Goal: Transaction & Acquisition: Subscribe to service/newsletter

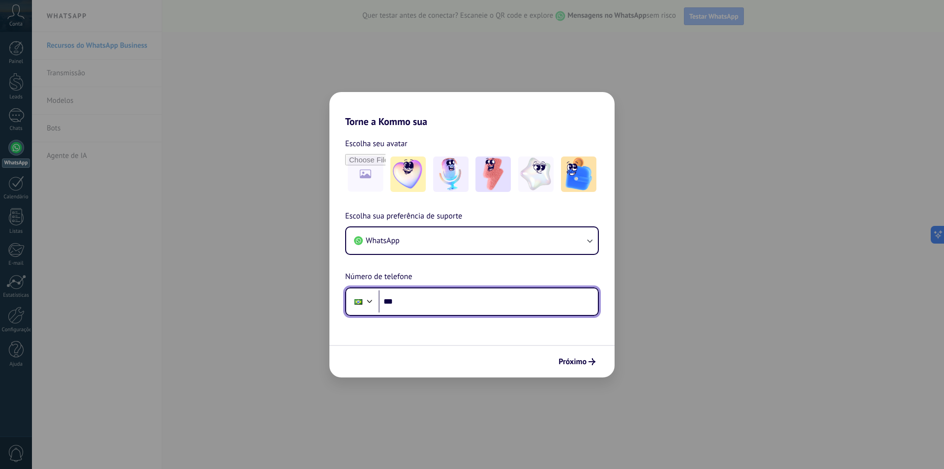
click at [419, 307] on input "***" at bounding box center [488, 301] width 219 height 23
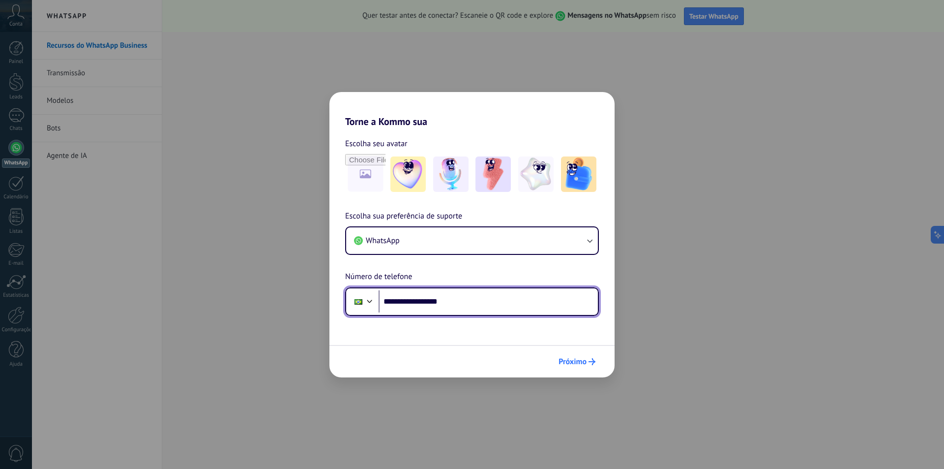
type input "**********"
click at [573, 363] on span "Próximo" at bounding box center [572, 361] width 28 height 7
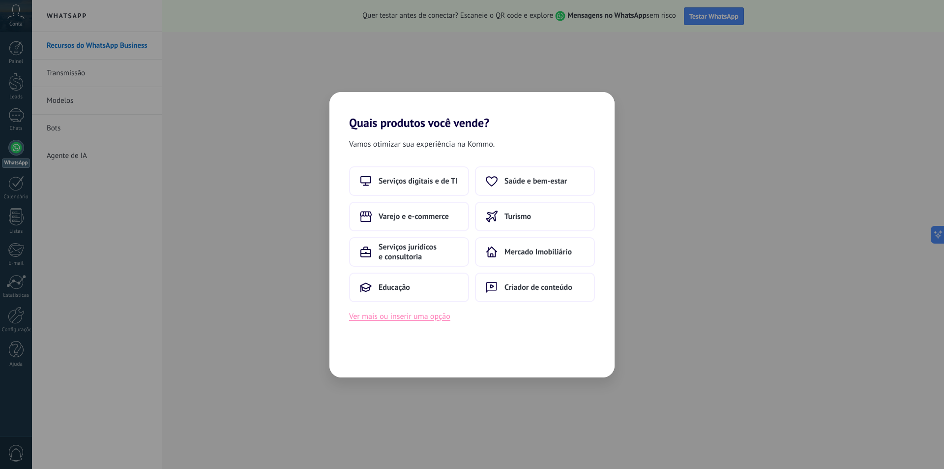
click at [417, 314] on button "Ver mais ou inserir uma opção" at bounding box center [399, 316] width 101 height 13
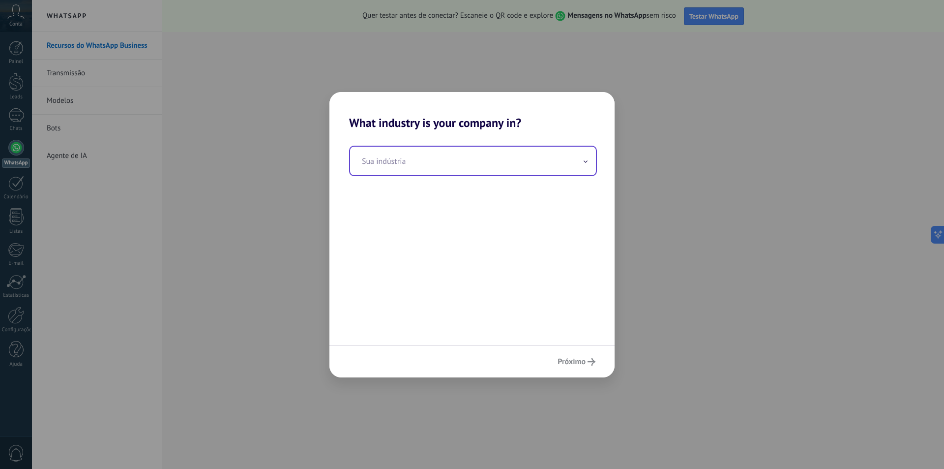
drag, startPoint x: 576, startPoint y: 162, endPoint x: 584, endPoint y: 163, distance: 8.4
click at [576, 164] on input "text" at bounding box center [473, 161] width 246 height 29
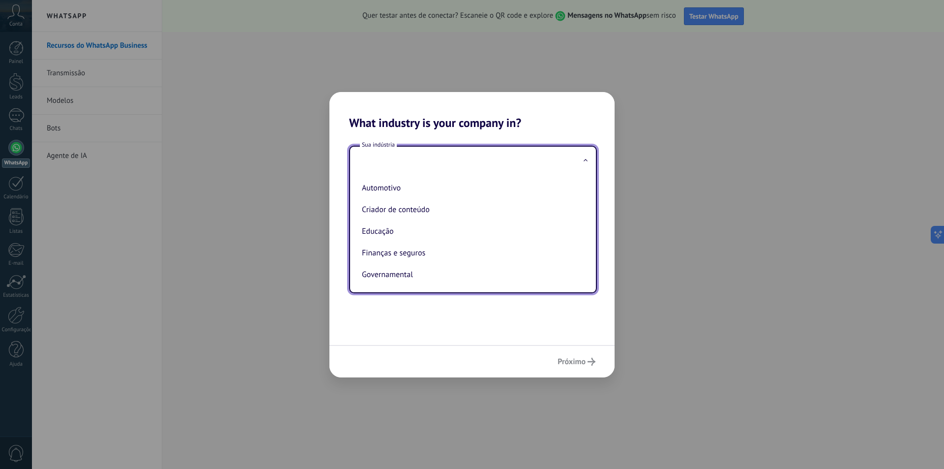
type input "*"
click at [417, 273] on li "Governamental" at bounding box center [471, 275] width 226 height 22
type input "**********"
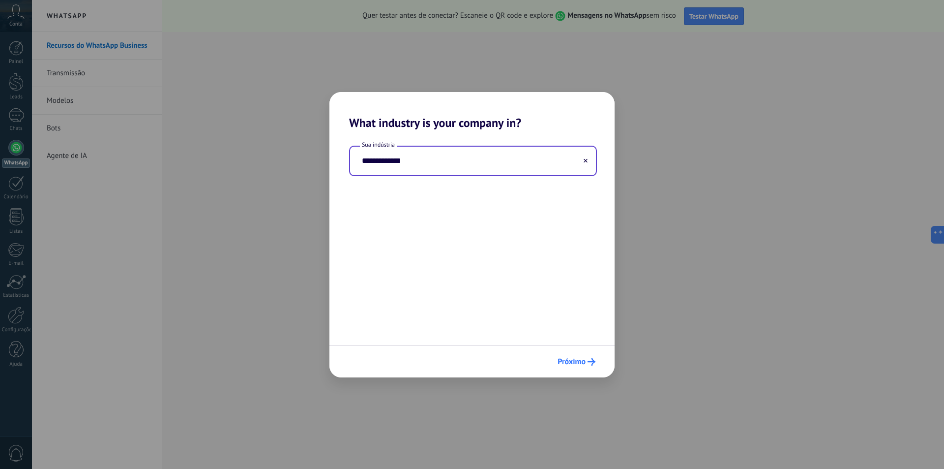
click at [566, 359] on span "Próximo" at bounding box center [572, 361] width 28 height 7
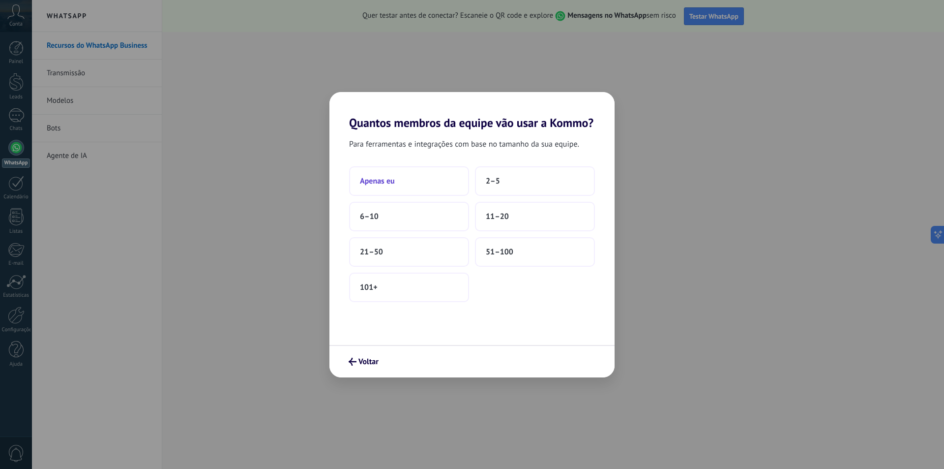
click at [440, 187] on button "Apenas eu" at bounding box center [409, 180] width 120 height 29
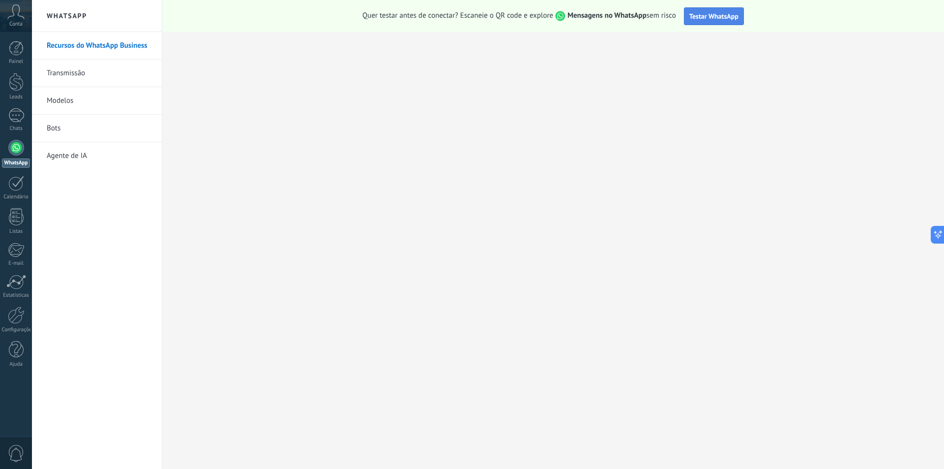
click at [715, 21] on button "Testar WhatsApp" at bounding box center [714, 16] width 60 height 18
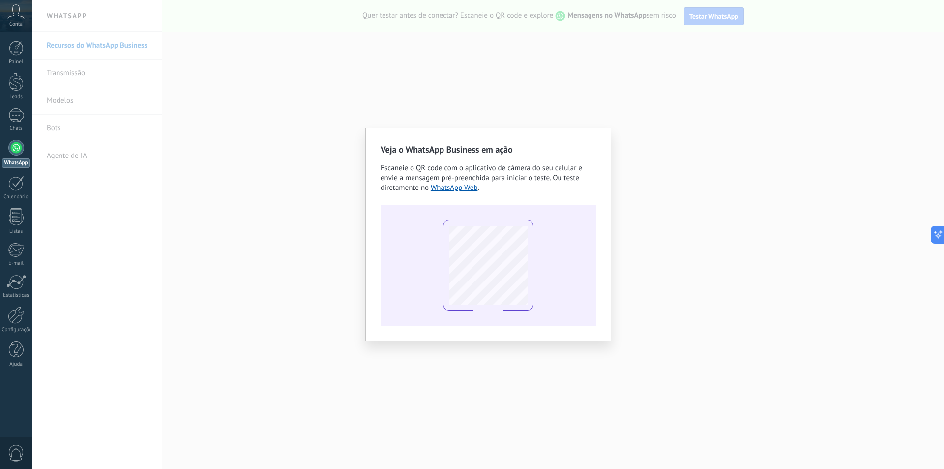
click at [591, 119] on div "Veja o WhatsApp Business em ação Escaneie o QR code com o aplicativo de câmera …" at bounding box center [488, 234] width 912 height 469
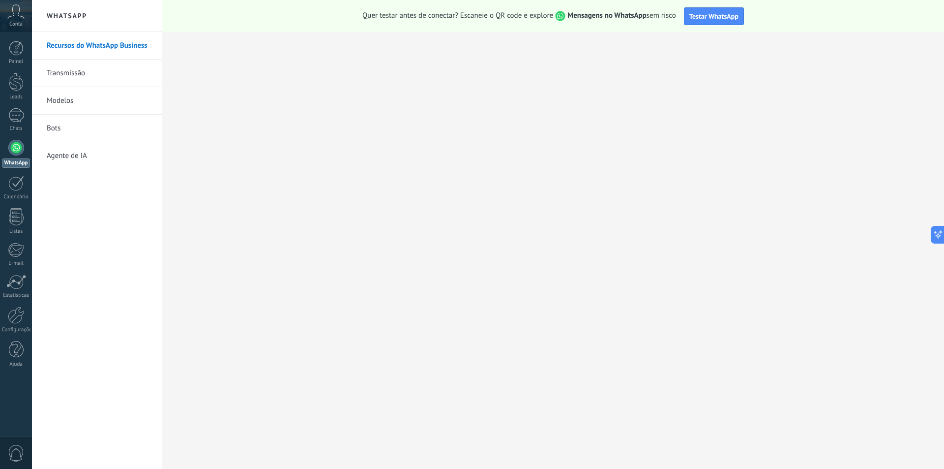
click at [16, 149] on div at bounding box center [16, 148] width 16 height 16
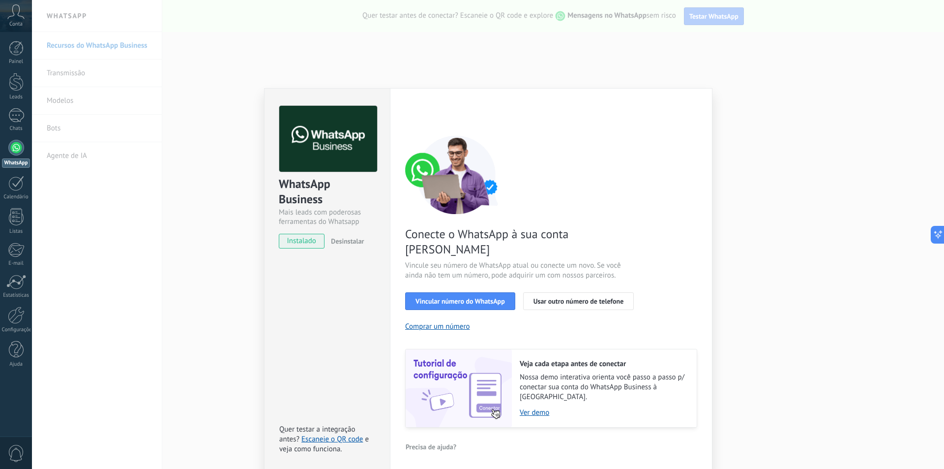
drag, startPoint x: 768, startPoint y: 177, endPoint x: 794, endPoint y: 229, distance: 57.4
click at [770, 177] on div "WhatsApp Business Mais leads com poderosas ferramentas do Whatsapp instalado De…" at bounding box center [488, 234] width 912 height 469
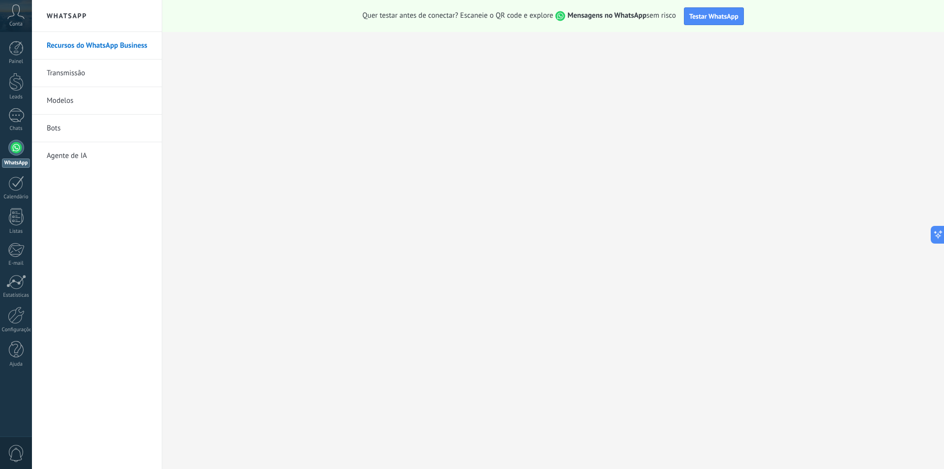
click at [20, 25] on span "Conta" at bounding box center [15, 24] width 13 height 6
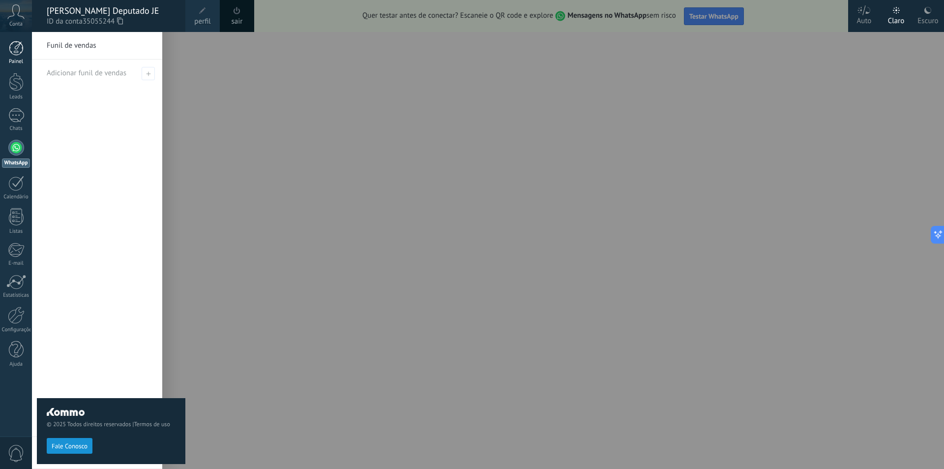
click at [20, 54] on div at bounding box center [16, 48] width 15 height 15
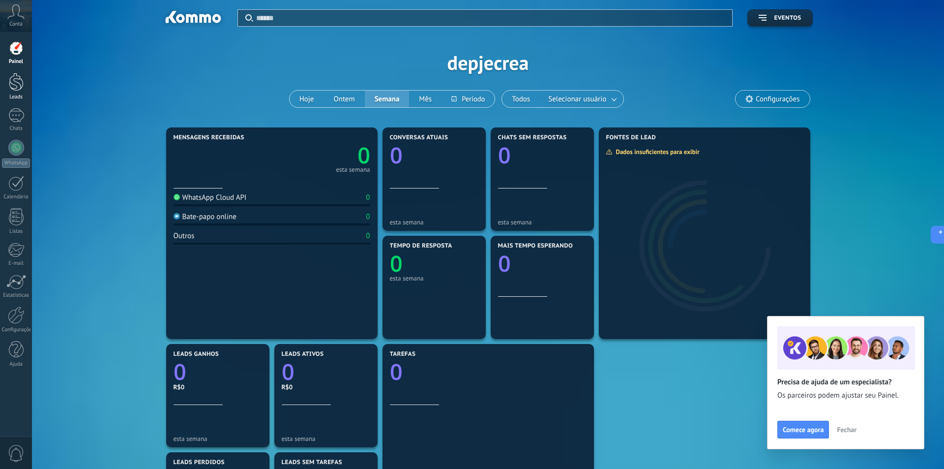
click at [21, 88] on div at bounding box center [16, 82] width 15 height 18
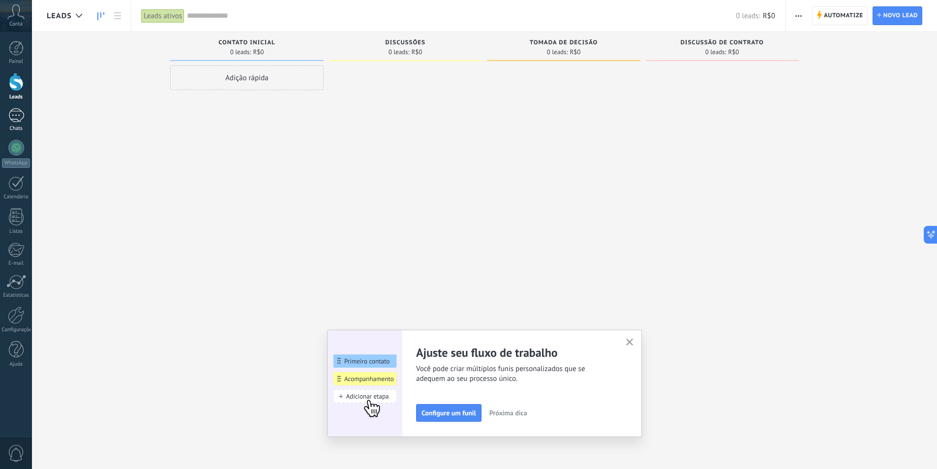
click at [20, 117] on div at bounding box center [16, 115] width 16 height 14
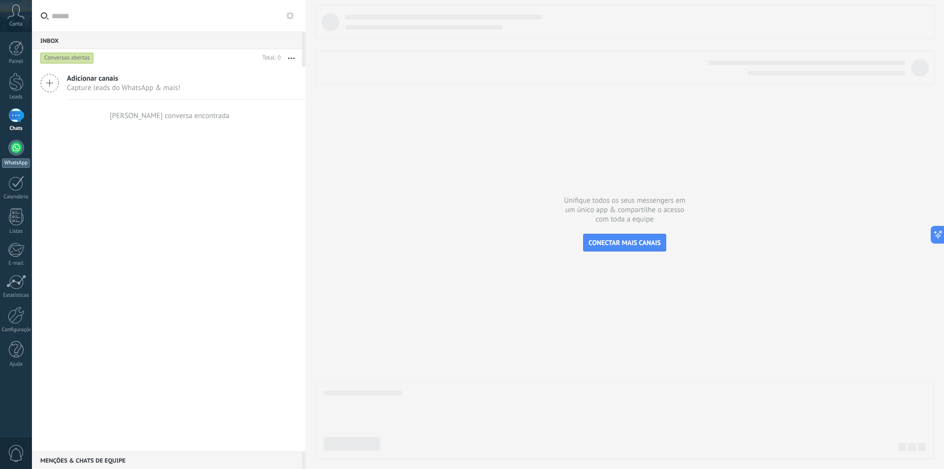
click at [19, 151] on div at bounding box center [16, 148] width 16 height 16
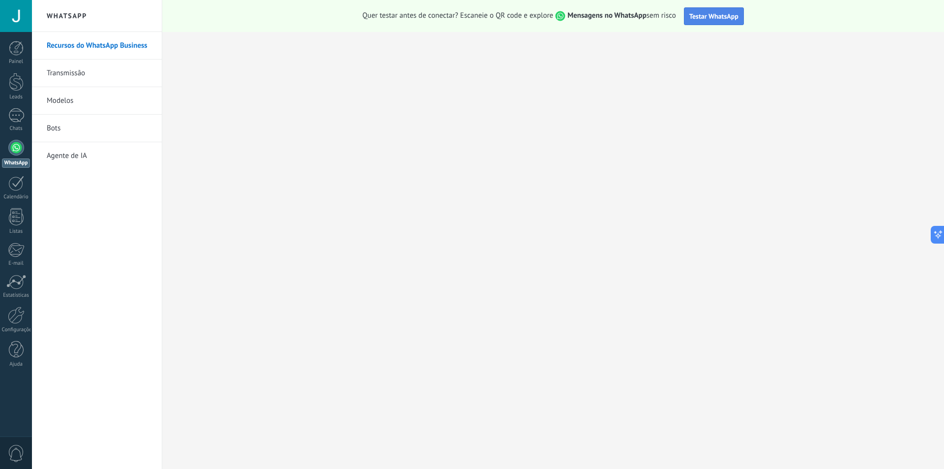
click at [703, 16] on span "Testar WhatsApp" at bounding box center [713, 16] width 49 height 9
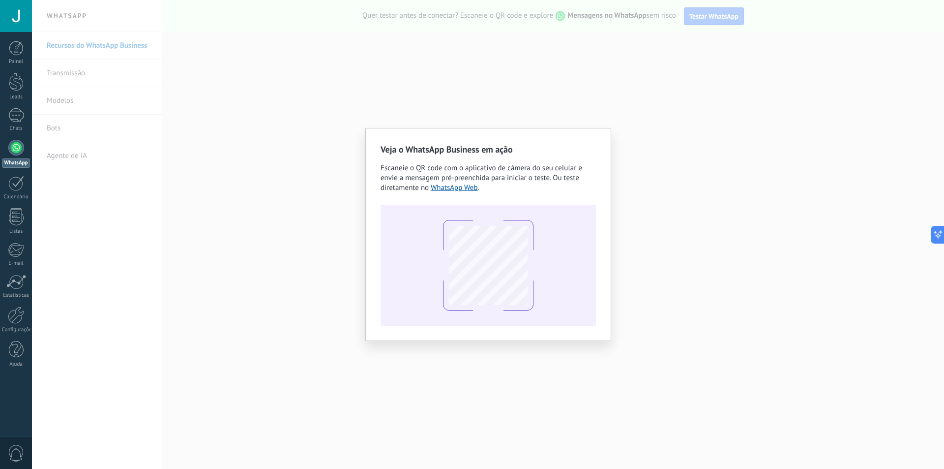
click at [653, 237] on div "Veja o WhatsApp Business em ação Escaneie o QR code com o aplicativo de câmera …" at bounding box center [488, 234] width 912 height 469
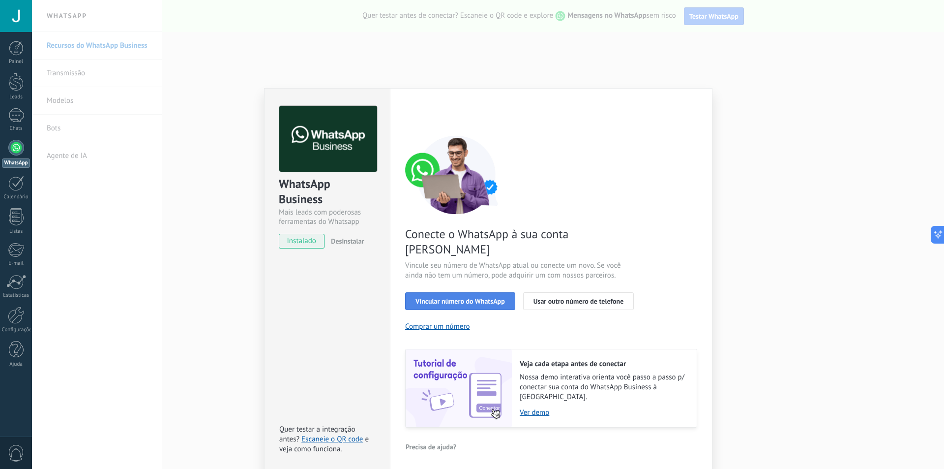
click at [495, 297] on span "Vincular número do WhatsApp" at bounding box center [459, 300] width 89 height 7
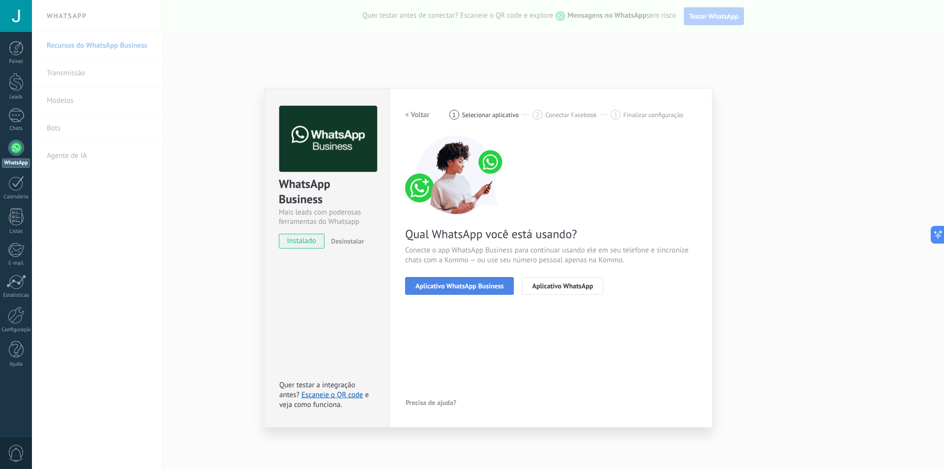
click at [495, 287] on span "Aplicativo WhatsApp Business" at bounding box center [459, 285] width 88 height 7
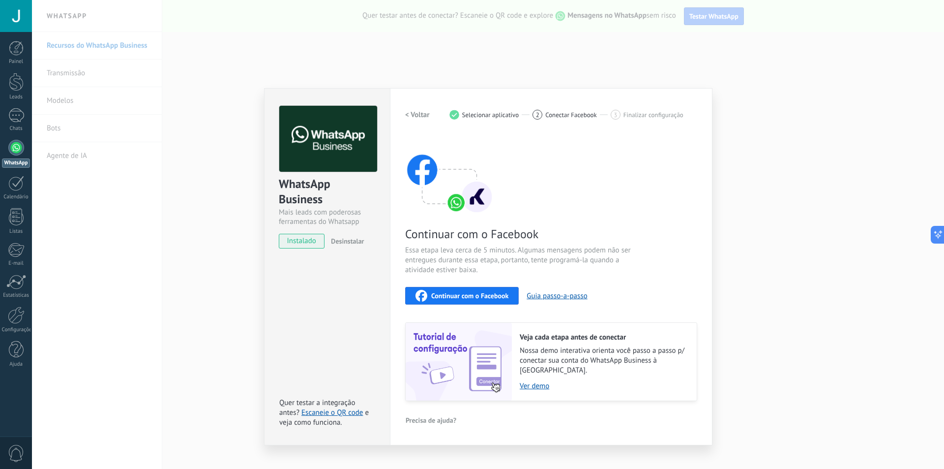
click at [317, 242] on span "instalado" at bounding box center [301, 241] width 45 height 15
drag, startPoint x: 488, startPoint y: 119, endPoint x: 502, endPoint y: 120, distance: 13.8
click at [496, 120] on div "< Voltar 1 Selecionar aplicativo 2 Conectar Facebook 3 Finalizar configuração" at bounding box center [551, 115] width 292 height 18
drag, startPoint x: 551, startPoint y: 117, endPoint x: 573, endPoint y: 183, distance: 69.7
click at [551, 117] on span "Conectar Facebook" at bounding box center [571, 114] width 52 height 7
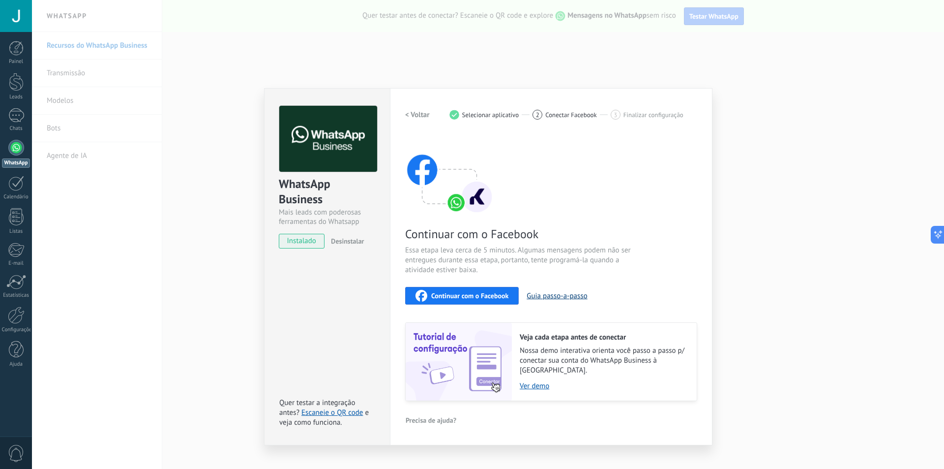
click at [551, 296] on button "Guia passo-a-passo" at bounding box center [557, 295] width 60 height 9
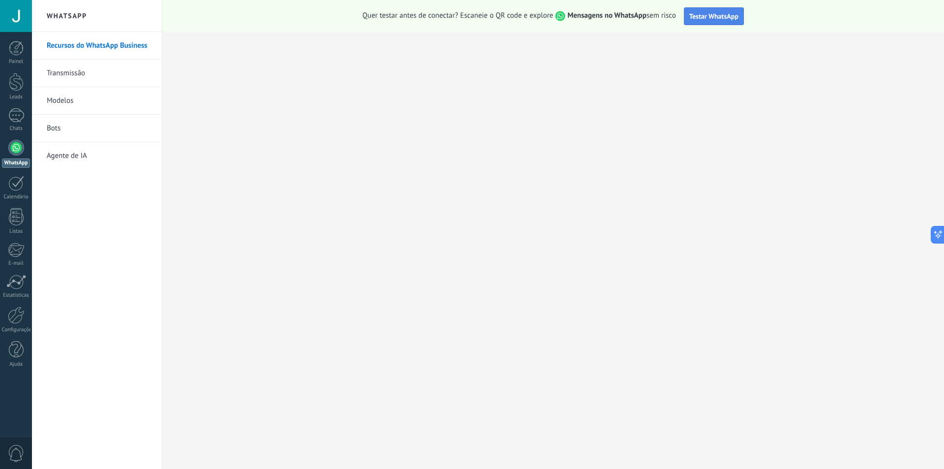
click at [718, 18] on span "Testar WhatsApp" at bounding box center [713, 16] width 49 height 9
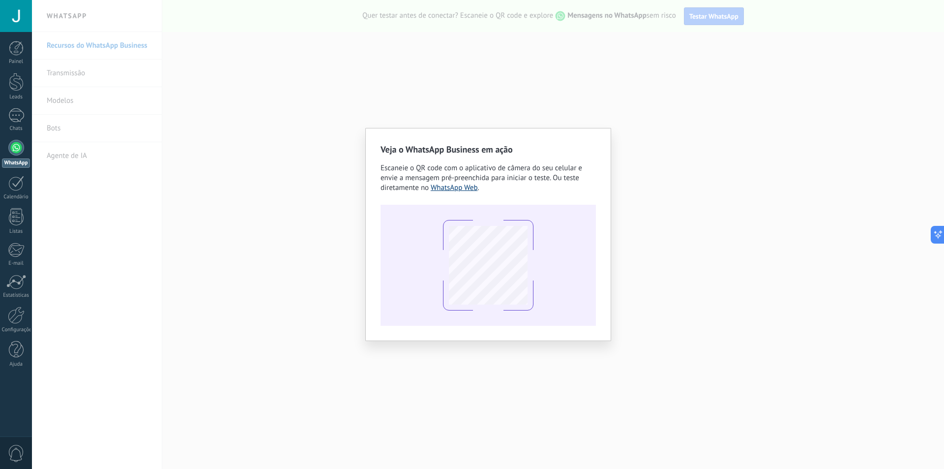
click at [465, 187] on link "WhatsApp Web" at bounding box center [454, 187] width 47 height 9
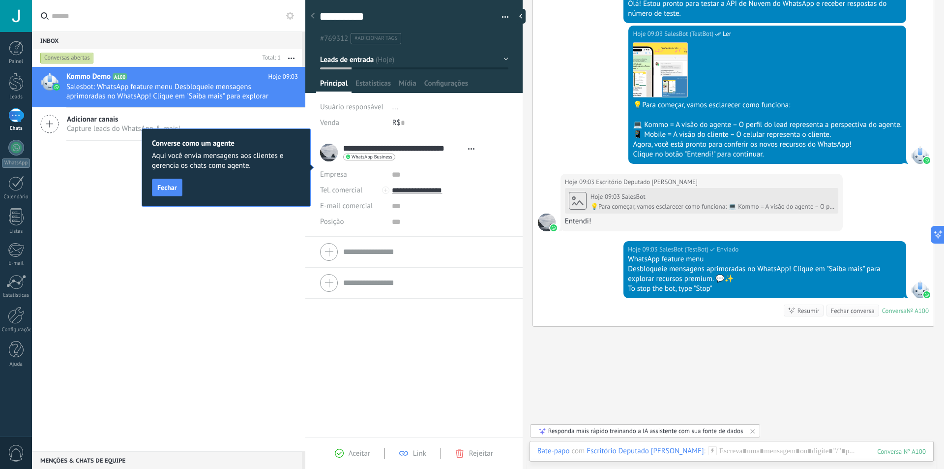
scroll to position [15, 0]
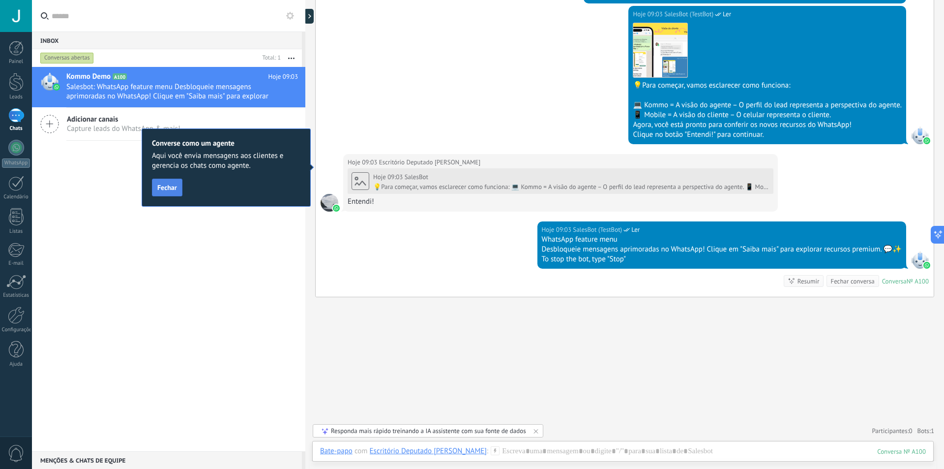
click at [175, 189] on span "Fechar" at bounding box center [167, 187] width 20 height 7
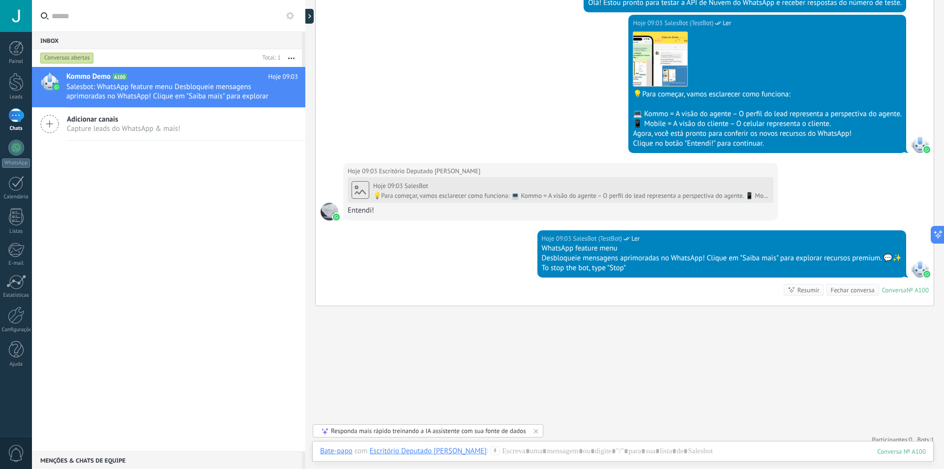
scroll to position [278, 0]
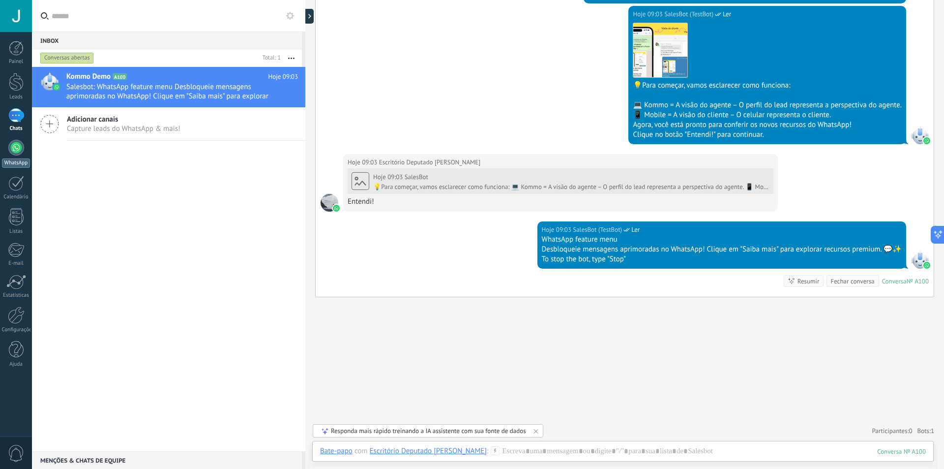
click at [21, 153] on div at bounding box center [16, 148] width 16 height 16
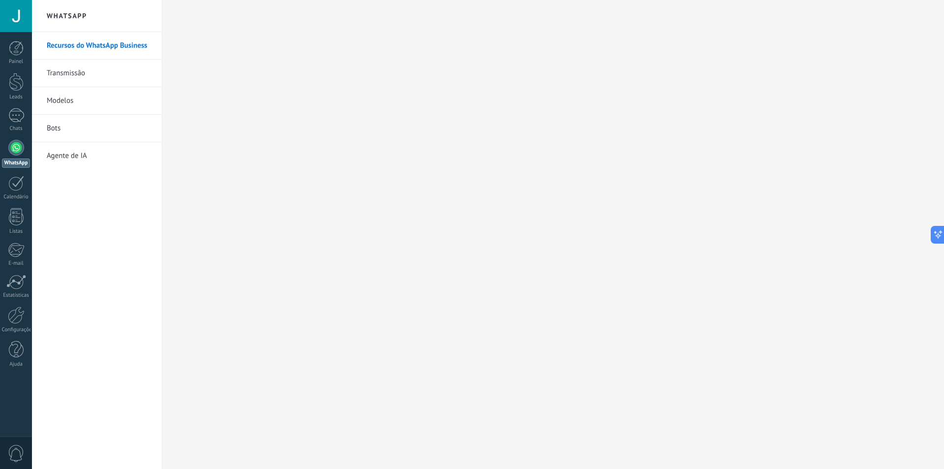
click at [76, 19] on h2 "WhatsApp" at bounding box center [96, 16] width 105 height 32
click at [85, 79] on link "Transmissão" at bounding box center [99, 73] width 105 height 28
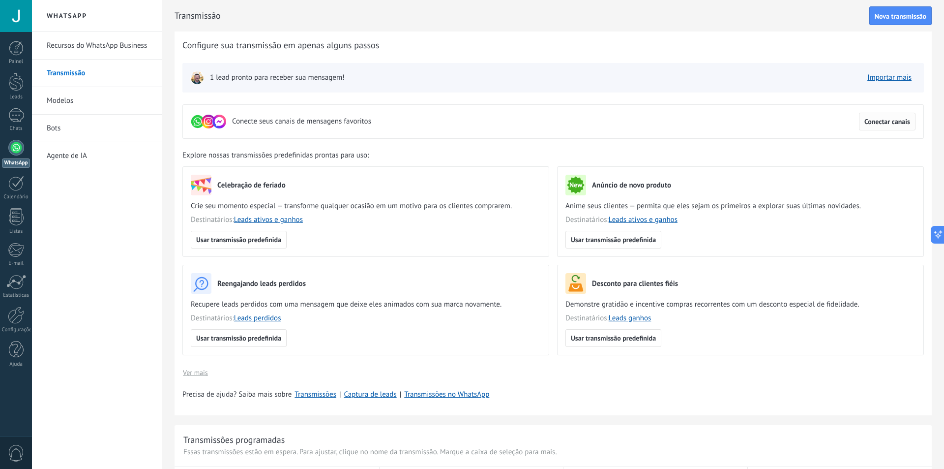
click at [869, 127] on button "Conectar canais" at bounding box center [887, 122] width 57 height 18
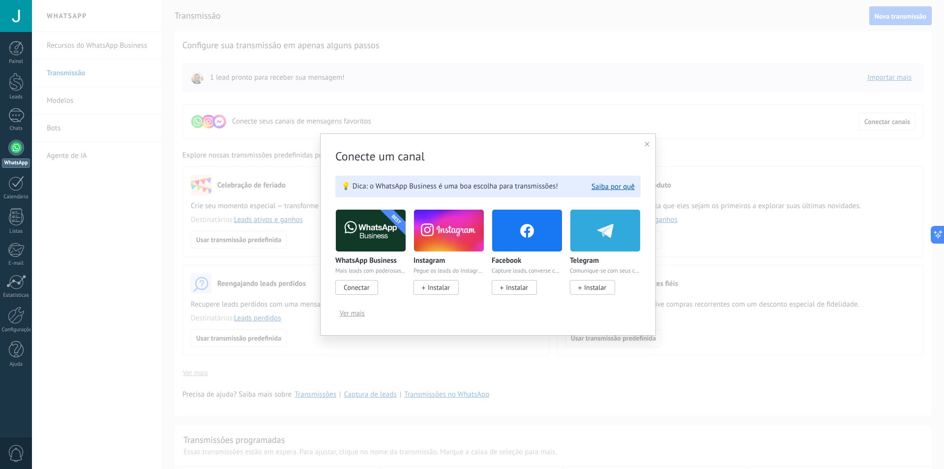
click at [366, 284] on span "Conectar" at bounding box center [357, 287] width 26 height 9
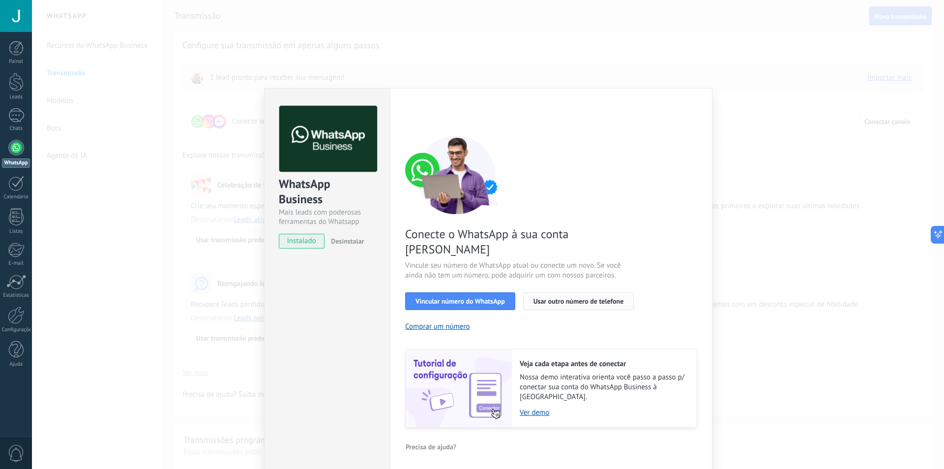
click at [547, 297] on span "Usar outro número de telefone" at bounding box center [578, 300] width 90 height 7
click at [433, 297] on span "Vincular número do WhatsApp" at bounding box center [459, 300] width 89 height 7
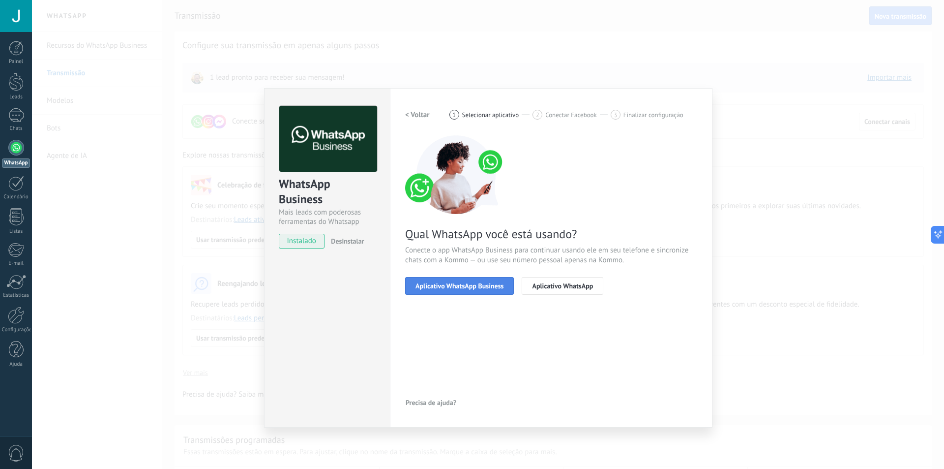
click at [468, 290] on button "Aplicativo WhatsApp Business" at bounding box center [459, 286] width 109 height 18
